Goal: Complete application form: Complete application form

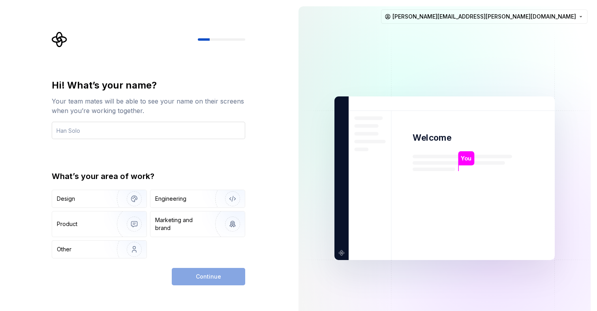
click at [76, 131] on input "text" at bounding box center [148, 130] width 193 height 17
type input "Joao Gabriel"
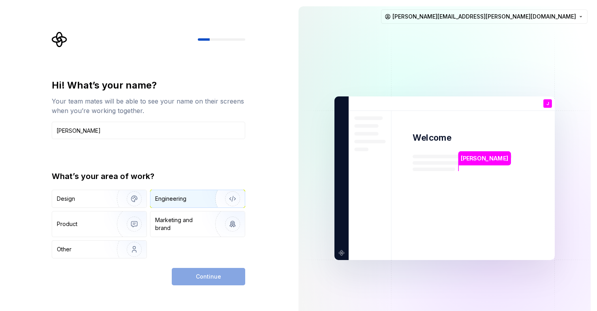
click at [184, 203] on div "Engineering" at bounding box center [197, 198] width 94 height 17
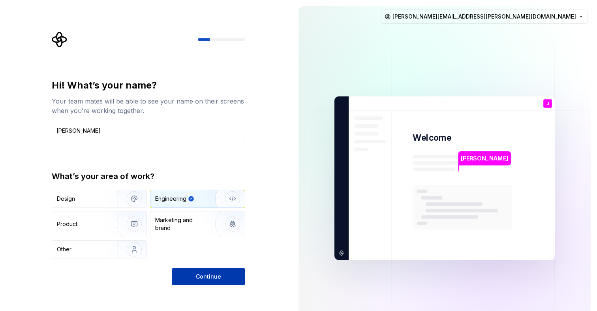
click at [197, 279] on span "Continue" at bounding box center [208, 276] width 25 height 8
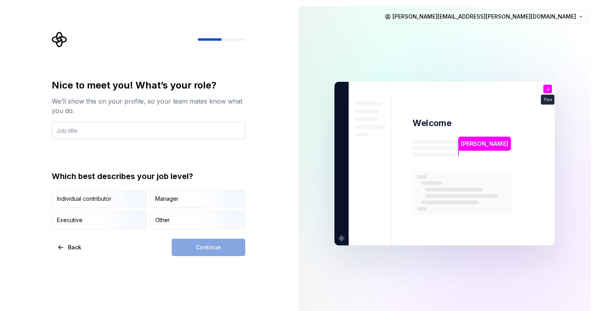
click at [64, 124] on input "text" at bounding box center [148, 130] width 193 height 17
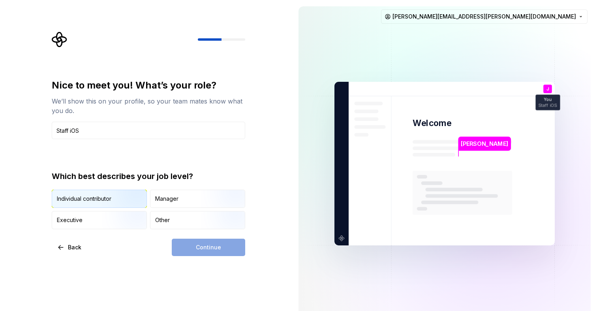
type input "Staff iOS"
click at [103, 197] on img "button" at bounding box center [127, 208] width 51 height 53
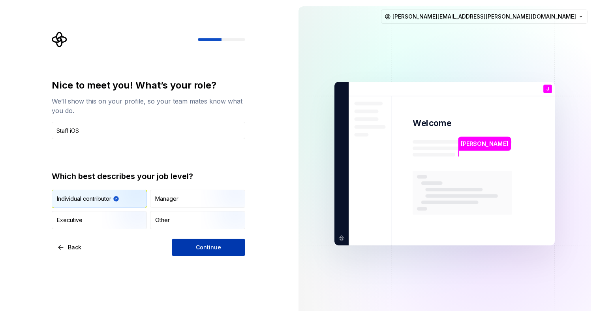
click at [197, 251] on span "Continue" at bounding box center [208, 247] width 25 height 8
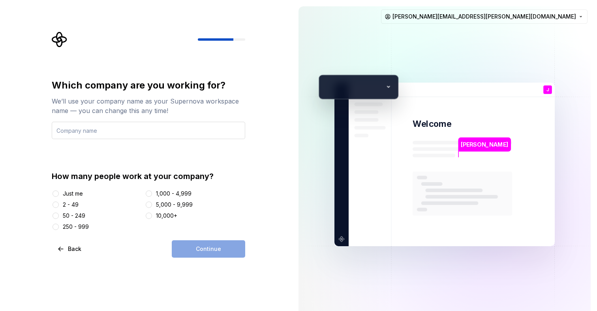
click at [111, 129] on input "text" at bounding box center [148, 130] width 193 height 17
type input "PicPay"
click at [150, 214] on button "10,000+" at bounding box center [149, 215] width 6 height 6
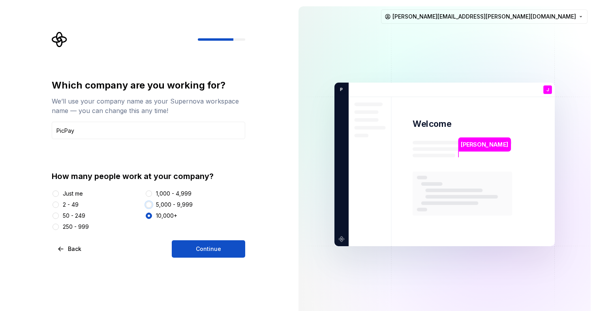
click at [148, 205] on button "5,000 - 9,999" at bounding box center [149, 204] width 6 height 6
click at [187, 241] on button "Continue" at bounding box center [208, 248] width 73 height 17
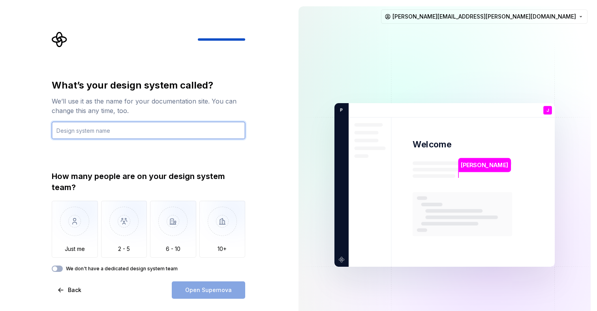
click at [87, 125] on input "text" at bounding box center [148, 130] width 193 height 17
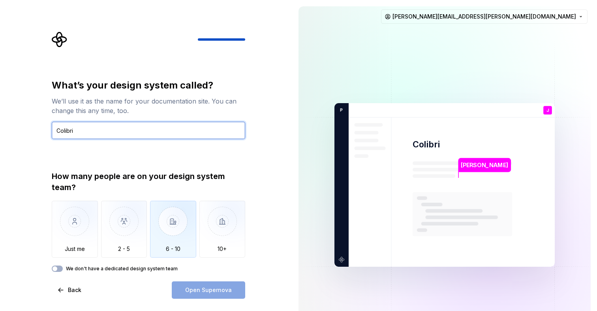
type input "Colibri"
click at [180, 234] on img "button" at bounding box center [173, 227] width 46 height 53
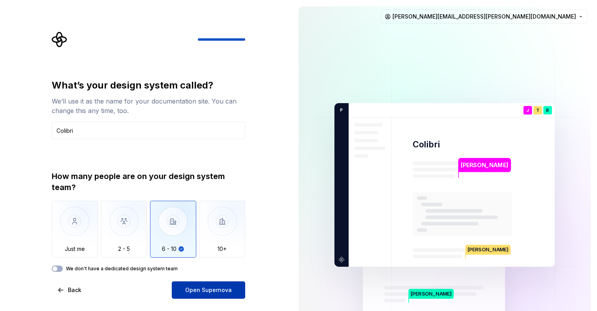
click at [204, 293] on span "Open Supernova" at bounding box center [208, 290] width 47 height 8
